Goal: Information Seeking & Learning: Learn about a topic

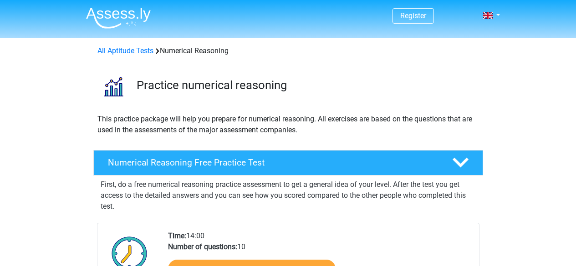
scroll to position [137, 0]
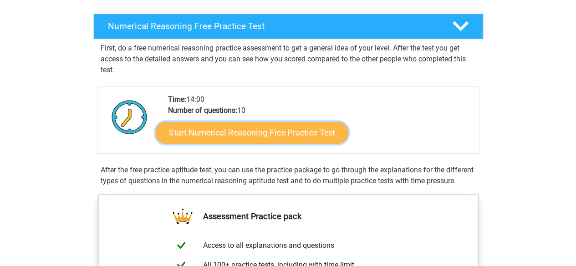
click at [234, 130] on link "Start Numerical Reasoning Free Practice Test" at bounding box center [251, 133] width 193 height 22
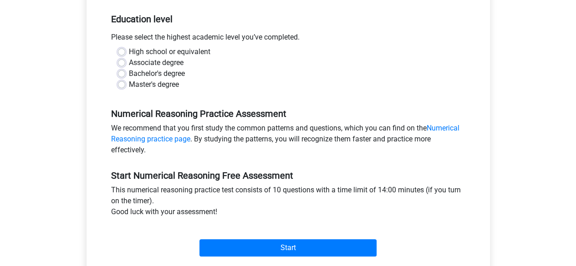
scroll to position [228, 0]
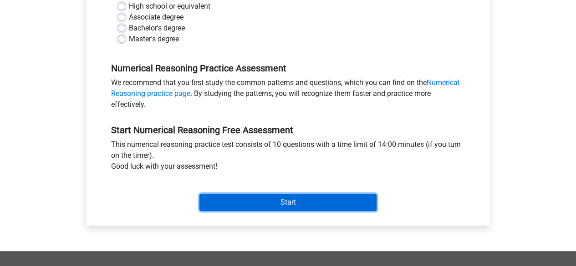
click at [282, 194] on input "Start" at bounding box center [287, 202] width 177 height 17
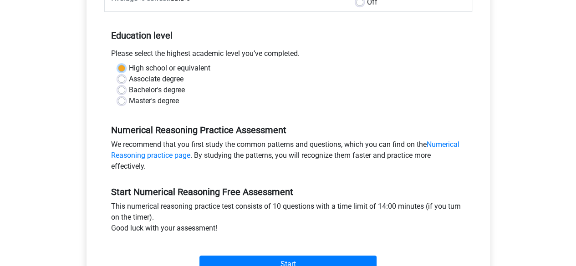
scroll to position [91, 0]
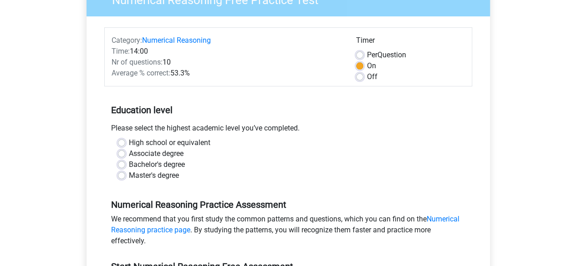
click at [256, 163] on div "Bachelor's degree" at bounding box center [288, 164] width 341 height 11
drag, startPoint x: 126, startPoint y: 138, endPoint x: 148, endPoint y: 140, distance: 21.9
click at [127, 138] on div "High school or equivalent" at bounding box center [288, 143] width 341 height 11
click at [126, 171] on div "Master's degree" at bounding box center [288, 175] width 341 height 11
drag, startPoint x: 119, startPoint y: 156, endPoint x: 128, endPoint y: 158, distance: 8.8
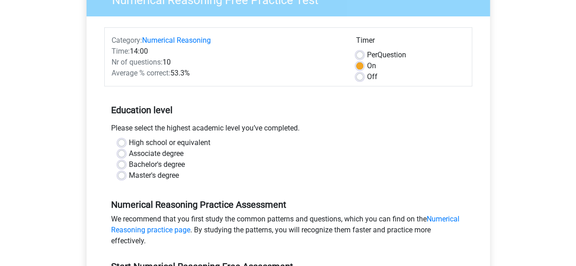
click at [128, 158] on div "Associate degree" at bounding box center [288, 153] width 341 height 11
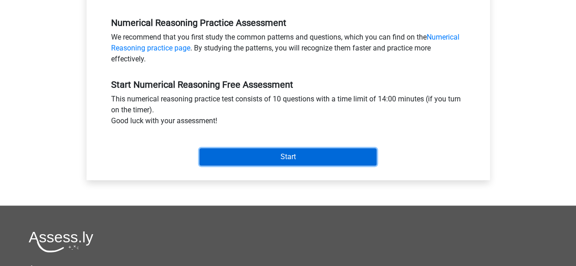
click at [277, 150] on input "Start" at bounding box center [287, 156] width 177 height 17
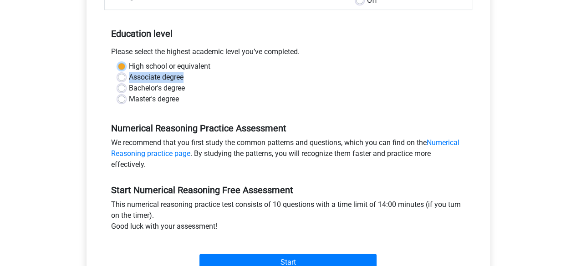
scroll to position [92, 0]
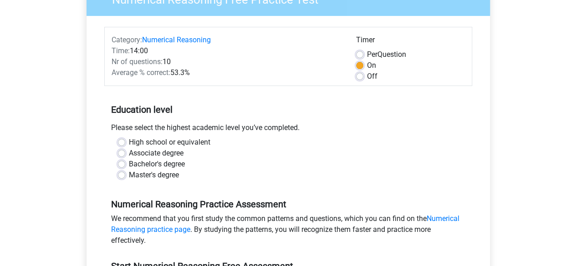
click at [129, 141] on label "High school or equivalent" at bounding box center [170, 142] width 82 height 11
click at [122, 141] on input "High school or equivalent" at bounding box center [121, 141] width 7 height 9
radio input "true"
click at [129, 141] on label "High school or equivalent" at bounding box center [170, 142] width 82 height 11
click at [123, 141] on input "High school or equivalent" at bounding box center [121, 141] width 7 height 9
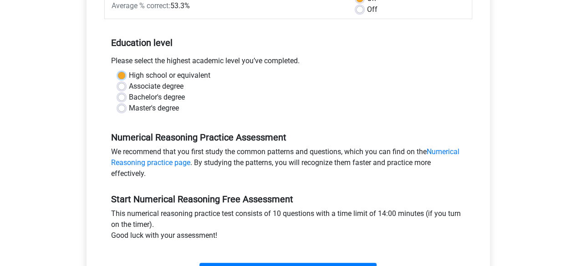
scroll to position [228, 0]
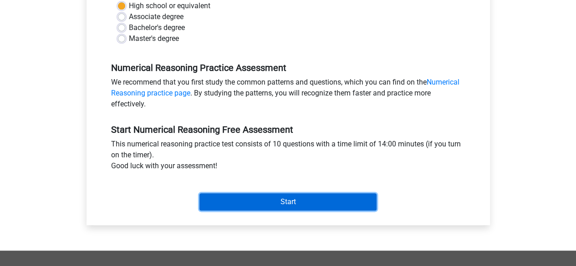
click at [313, 202] on input "Start" at bounding box center [287, 202] width 177 height 17
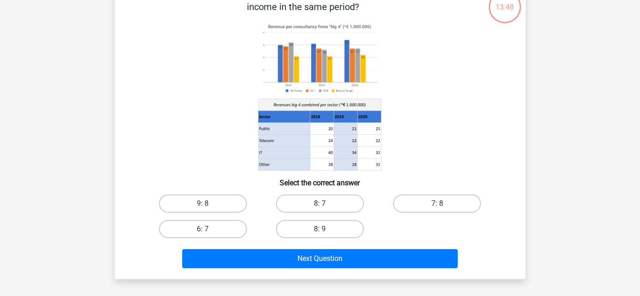
scroll to position [40, 0]
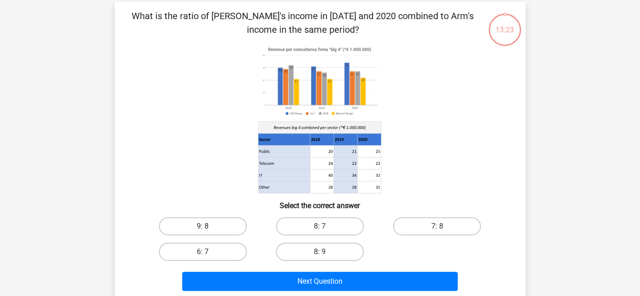
click at [227, 228] on label "9: 8" at bounding box center [203, 226] width 88 height 18
click at [209, 228] on input "9: 8" at bounding box center [206, 229] width 6 height 6
radio input "true"
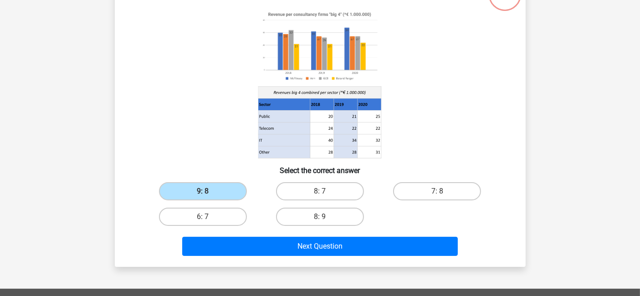
scroll to position [91, 0]
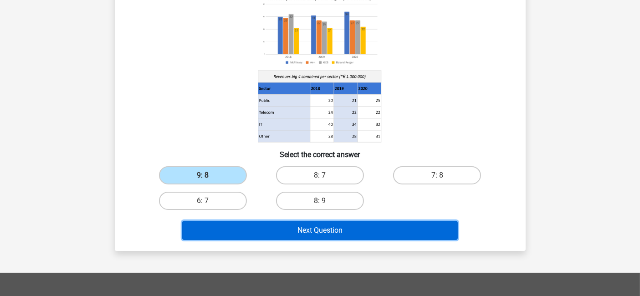
click at [300, 233] on button "Next Question" at bounding box center [320, 230] width 276 height 19
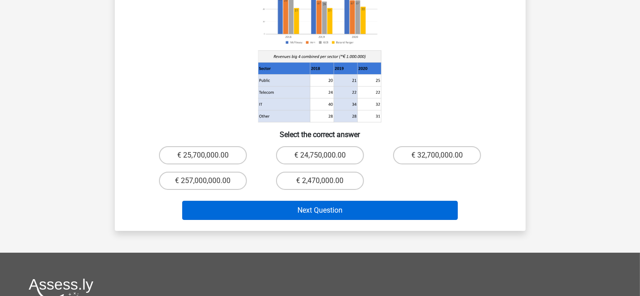
scroll to position [143, 0]
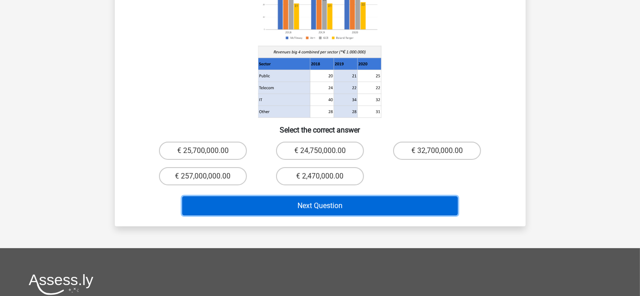
click at [311, 196] on button "Next Question" at bounding box center [320, 205] width 276 height 19
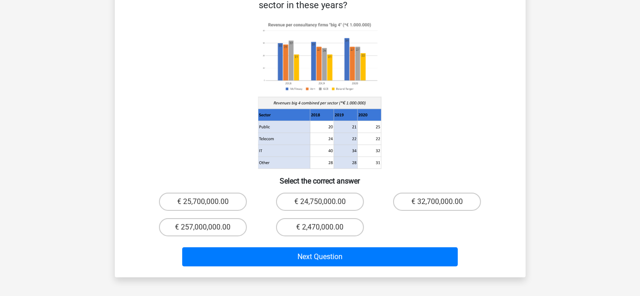
scroll to position [41, 0]
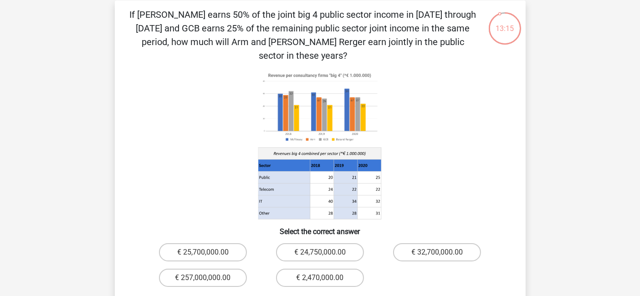
click at [473, 187] on icon at bounding box center [320, 145] width 367 height 150
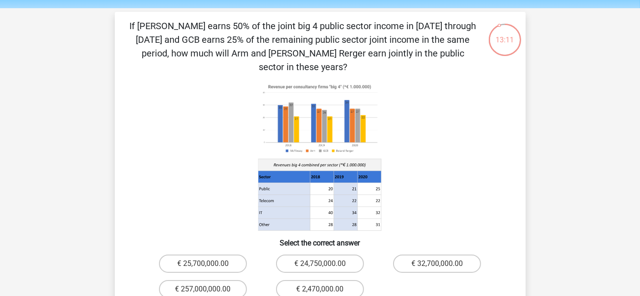
scroll to position [51, 0]
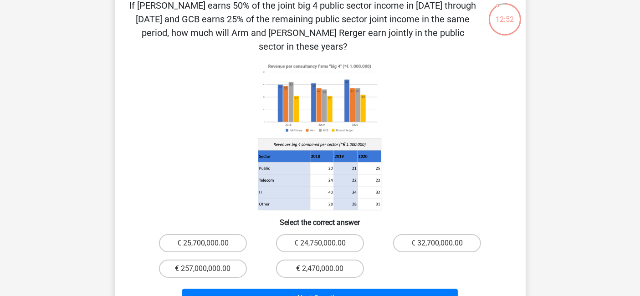
click at [321, 243] on input "€ 24,750,000.00" at bounding box center [323, 246] width 6 height 6
radio input "true"
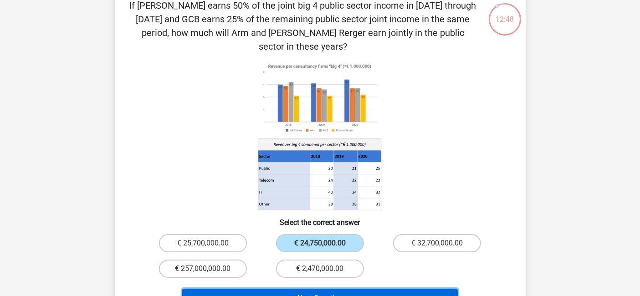
click at [375, 266] on button "Next Question" at bounding box center [320, 298] width 276 height 19
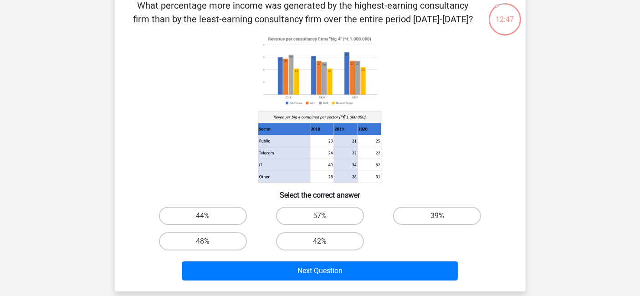
scroll to position [41, 0]
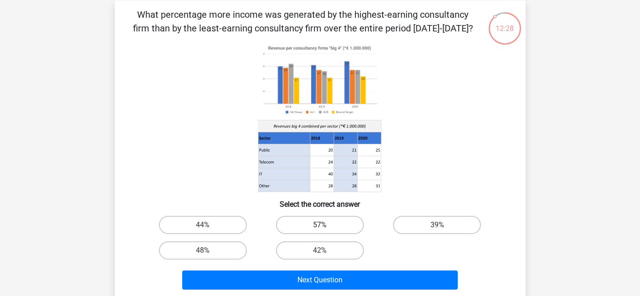
drag, startPoint x: 320, startPoint y: 221, endPoint x: 328, endPoint y: 227, distance: 10.1
click at [320, 222] on label "57%" at bounding box center [320, 225] width 88 height 18
click at [320, 225] on input "57%" at bounding box center [323, 228] width 6 height 6
radio input "true"
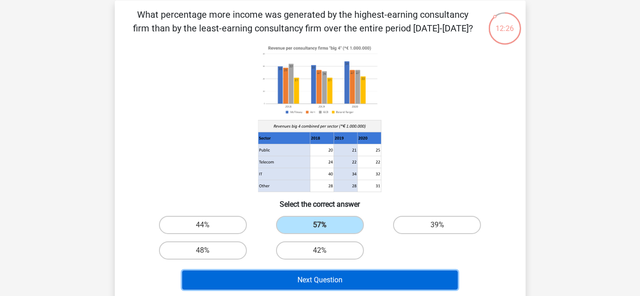
click at [385, 266] on button "Next Question" at bounding box center [320, 280] width 276 height 19
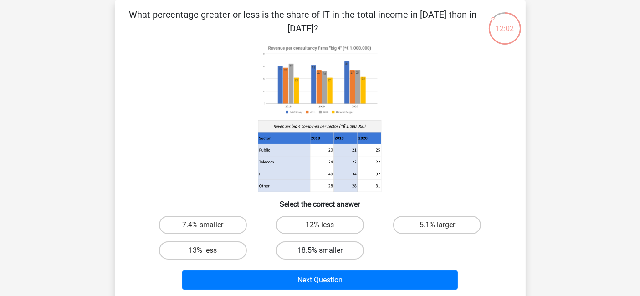
click at [337, 249] on label "18.5% smaller" at bounding box center [320, 250] width 88 height 18
click at [326, 250] on input "18.5% smaller" at bounding box center [323, 253] width 6 height 6
radio input "true"
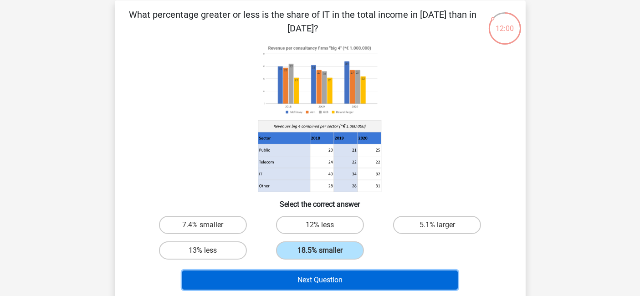
click at [377, 266] on button "Next Question" at bounding box center [320, 280] width 276 height 19
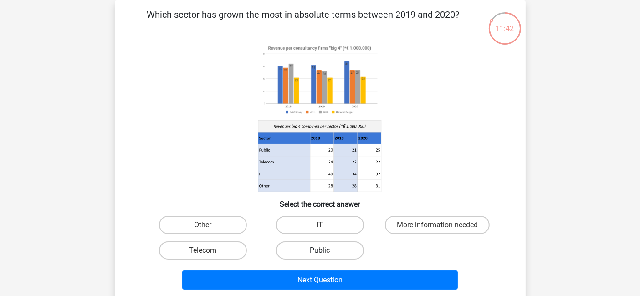
click at [346, 250] on label "Public" at bounding box center [320, 250] width 88 height 18
click at [326, 250] on input "Public" at bounding box center [323, 253] width 6 height 6
radio input "true"
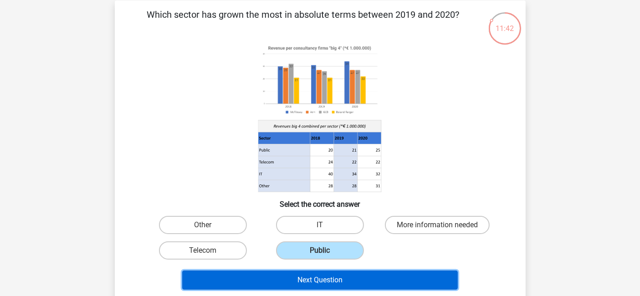
click at [352, 266] on button "Next Question" at bounding box center [320, 280] width 276 height 19
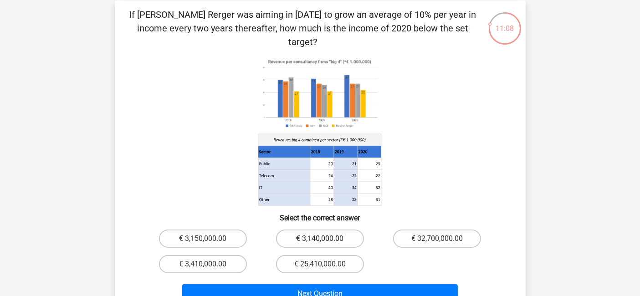
click at [328, 230] on label "€ 3,140,000.00" at bounding box center [320, 239] width 88 height 18
click at [326, 239] on input "€ 3,140,000.00" at bounding box center [323, 242] width 6 height 6
radio input "true"
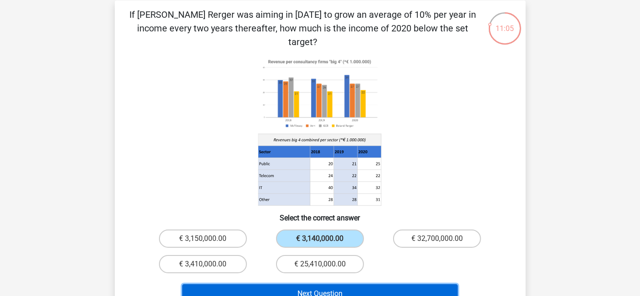
click at [358, 266] on button "Next Question" at bounding box center [320, 293] width 276 height 19
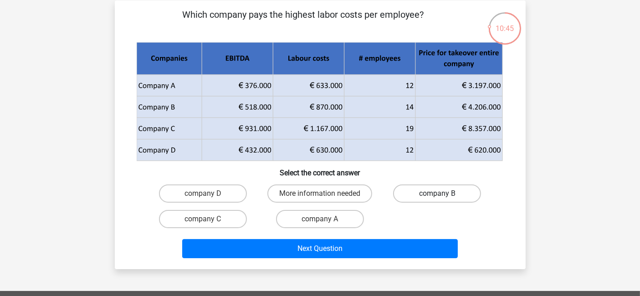
click at [431, 194] on label "company B" at bounding box center [437, 193] width 88 height 18
click at [437, 194] on input "company B" at bounding box center [440, 197] width 6 height 6
radio input "true"
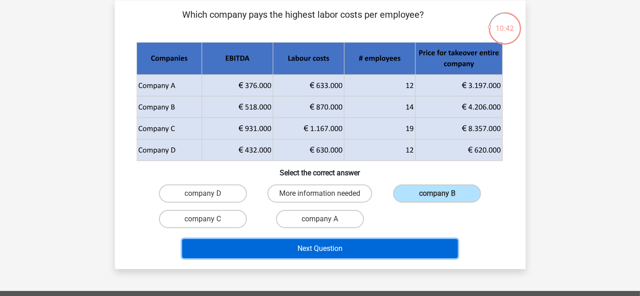
click at [359, 239] on button "Next Question" at bounding box center [320, 248] width 276 height 19
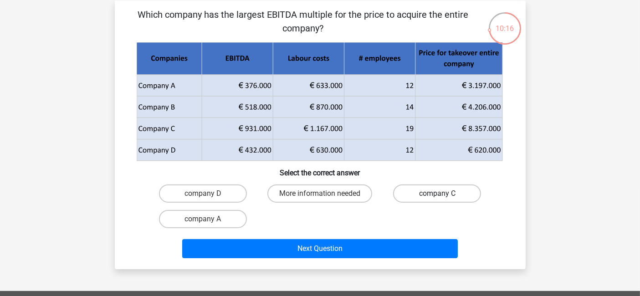
click at [446, 196] on label "company C" at bounding box center [437, 193] width 88 height 18
click at [443, 196] on input "company C" at bounding box center [440, 197] width 6 height 6
radio input "true"
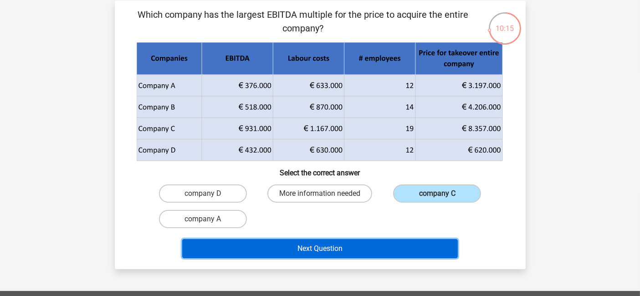
click at [347, 251] on button "Next Question" at bounding box center [320, 248] width 276 height 19
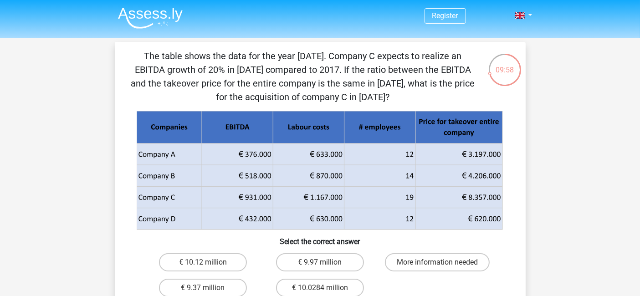
scroll to position [51, 0]
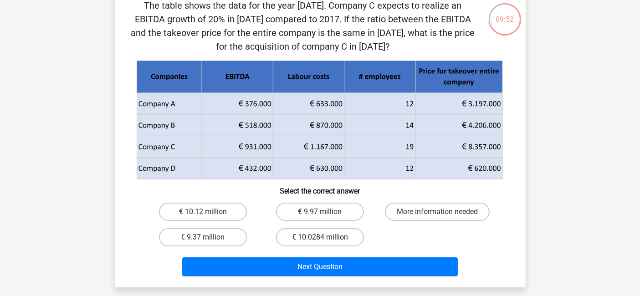
click at [332, 235] on label "€ 10.0284 million" at bounding box center [320, 237] width 88 height 18
click at [326, 237] on input "€ 10.0284 million" at bounding box center [323, 240] width 6 height 6
radio input "true"
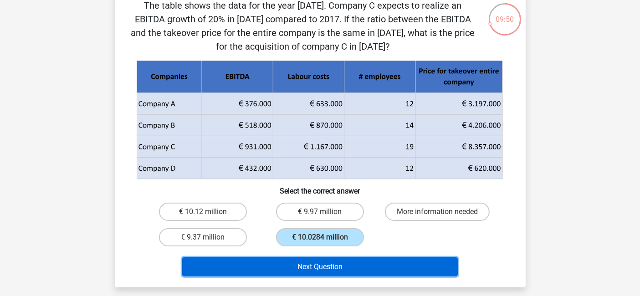
click at [350, 261] on button "Next Question" at bounding box center [320, 266] width 276 height 19
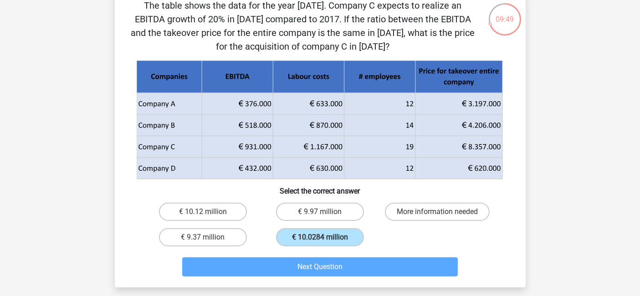
scroll to position [41, 0]
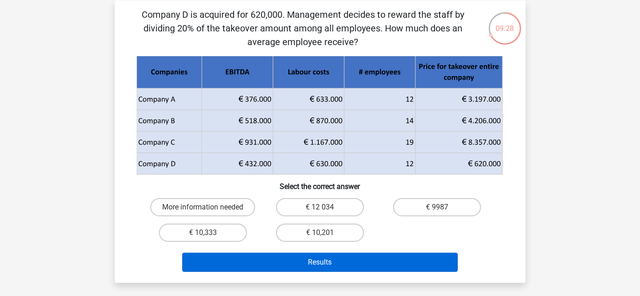
drag, startPoint x: 214, startPoint y: 232, endPoint x: 252, endPoint y: 256, distance: 45.2
click at [216, 232] on label "€ 10,333" at bounding box center [203, 233] width 88 height 18
click at [209, 233] on input "€ 10,333" at bounding box center [206, 236] width 6 height 6
radio input "true"
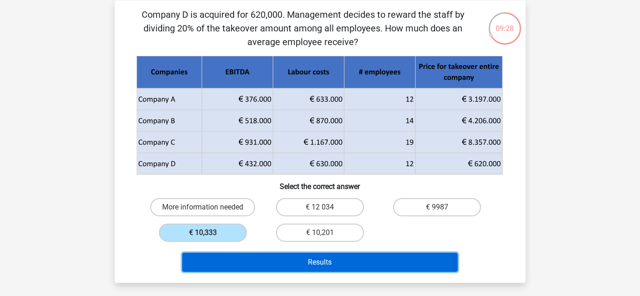
click at [341, 259] on button "Results" at bounding box center [320, 262] width 276 height 19
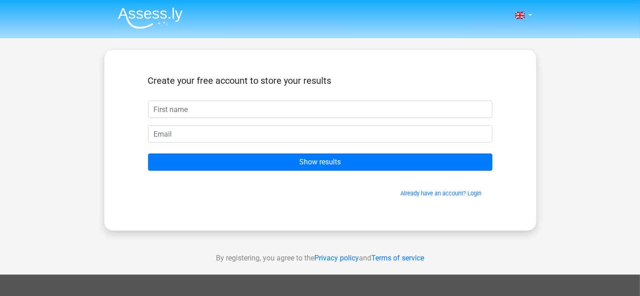
click at [337, 110] on input "text" at bounding box center [320, 109] width 344 height 17
type input "stevensonlahat"
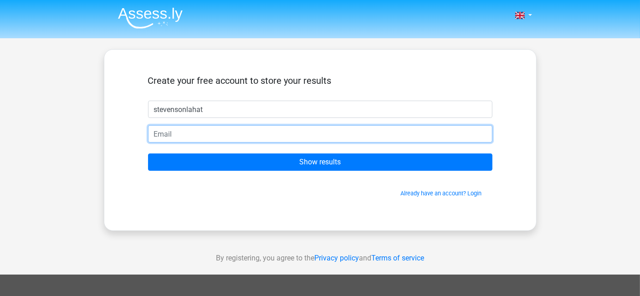
click at [286, 129] on input "email" at bounding box center [320, 133] width 344 height 17
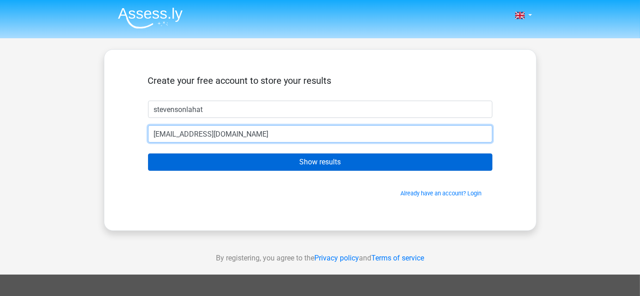
type input "[EMAIL_ADDRESS][DOMAIN_NAME]"
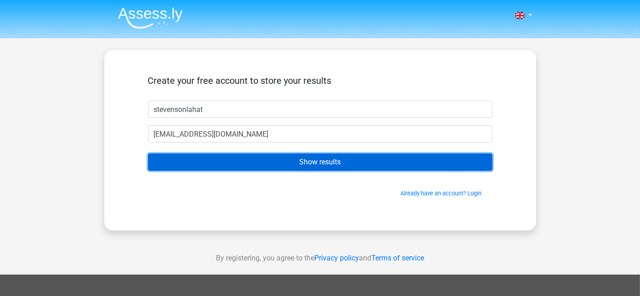
click at [290, 162] on input "Show results" at bounding box center [320, 161] width 344 height 17
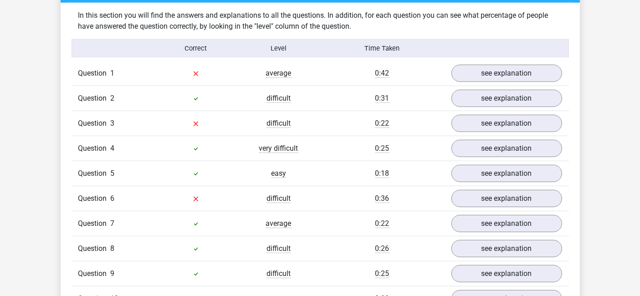
scroll to position [708, 0]
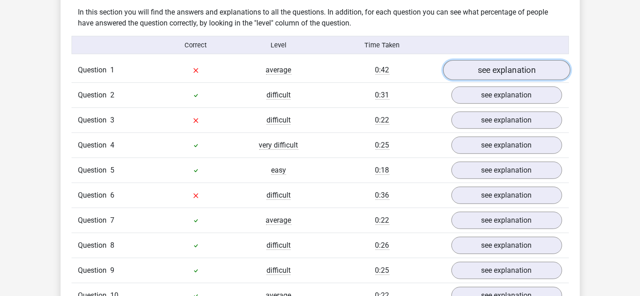
click at [492, 72] on link "see explanation" at bounding box center [506, 70] width 127 height 20
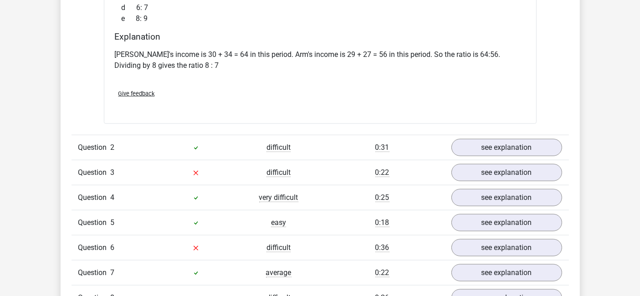
scroll to position [1012, 0]
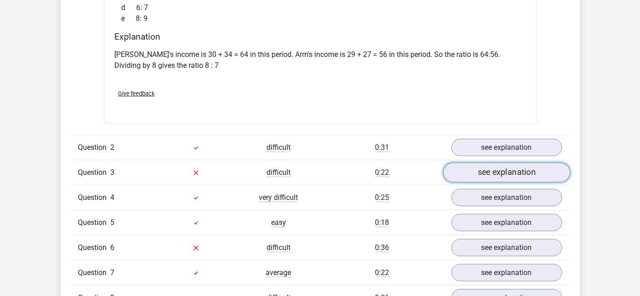
click at [523, 174] on link "see explanation" at bounding box center [506, 173] width 127 height 20
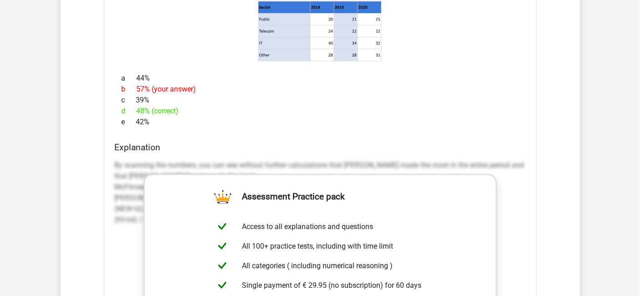
scroll to position [1315, 0]
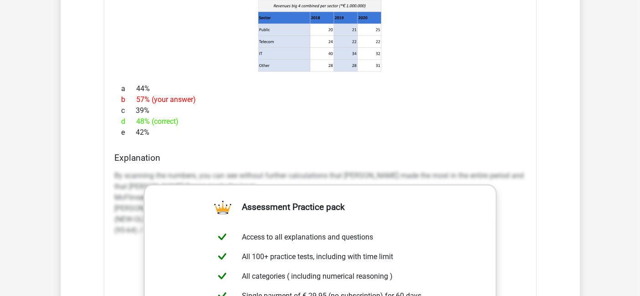
click at [527, 166] on div "Explanation By scanning the numbers, you can see without further calculations t…" at bounding box center [320, 296] width 418 height 287
drag, startPoint x: 491, startPoint y: 155, endPoint x: 404, endPoint y: 153, distance: 86.6
click at [491, 154] on h4 "Explanation" at bounding box center [320, 158] width 411 height 10
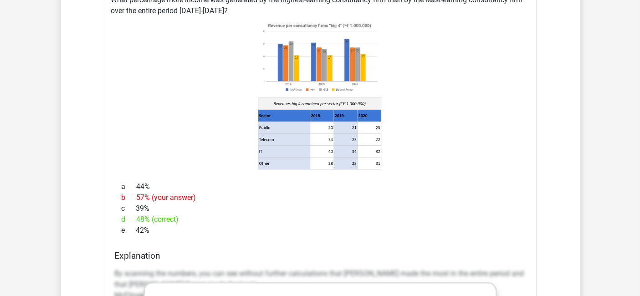
scroll to position [1214, 0]
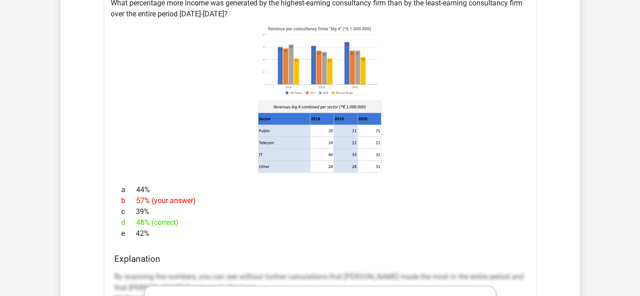
click at [199, 211] on div "c 39%" at bounding box center [320, 211] width 411 height 11
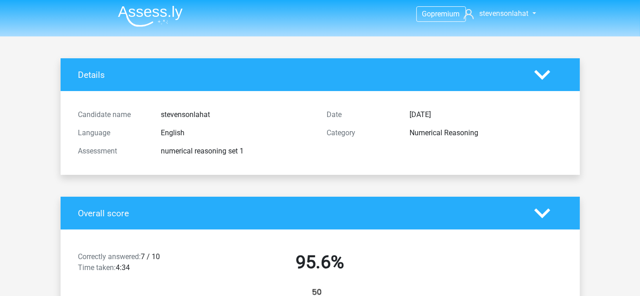
scroll to position [0, 0]
